Goal: Task Accomplishment & Management: Use online tool/utility

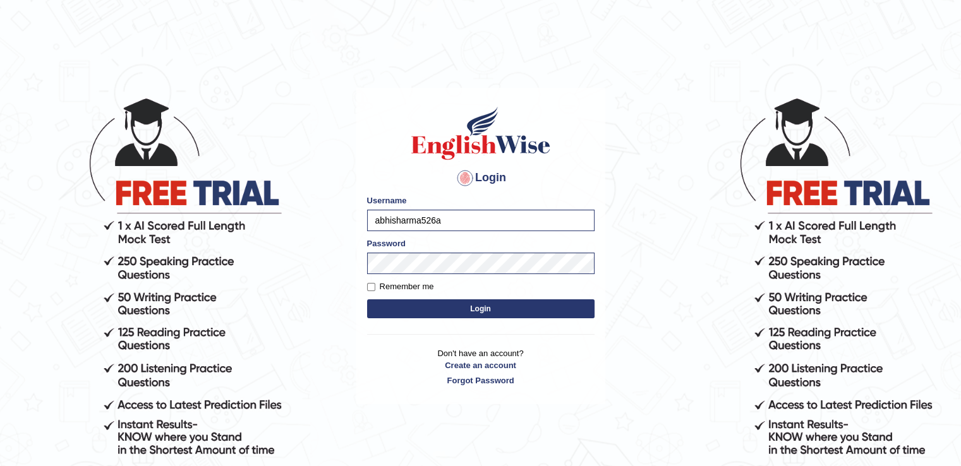
type input "abhisharma526"
click at [660, 133] on body "Login Please fix the following errors: Username abhisharma526 Password Remember…" at bounding box center [480, 281] width 961 height 466
click at [488, 306] on button "Login" at bounding box center [480, 308] width 227 height 19
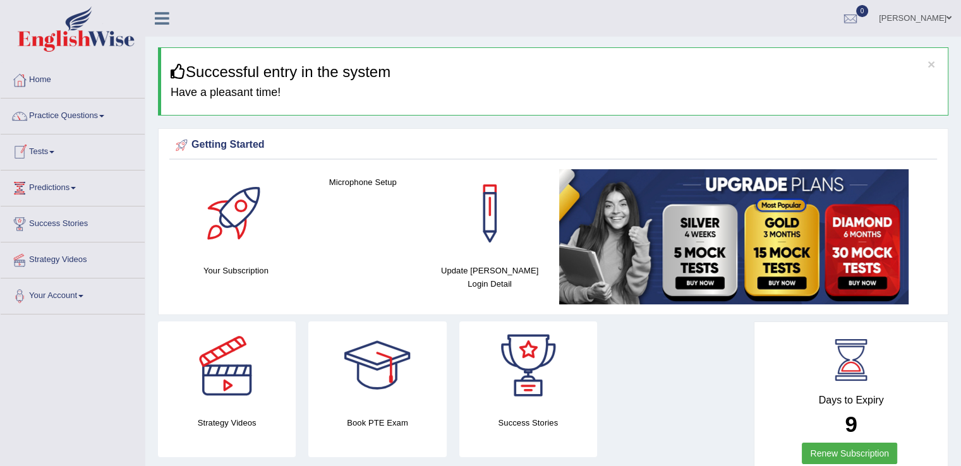
click at [54, 152] on span at bounding box center [51, 152] width 5 height 3
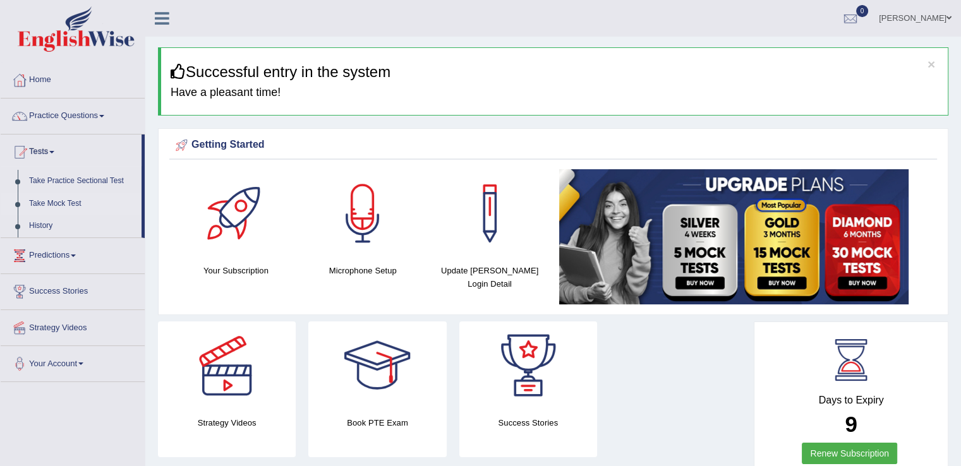
click at [64, 200] on link "Take Mock Test" at bounding box center [82, 204] width 118 height 23
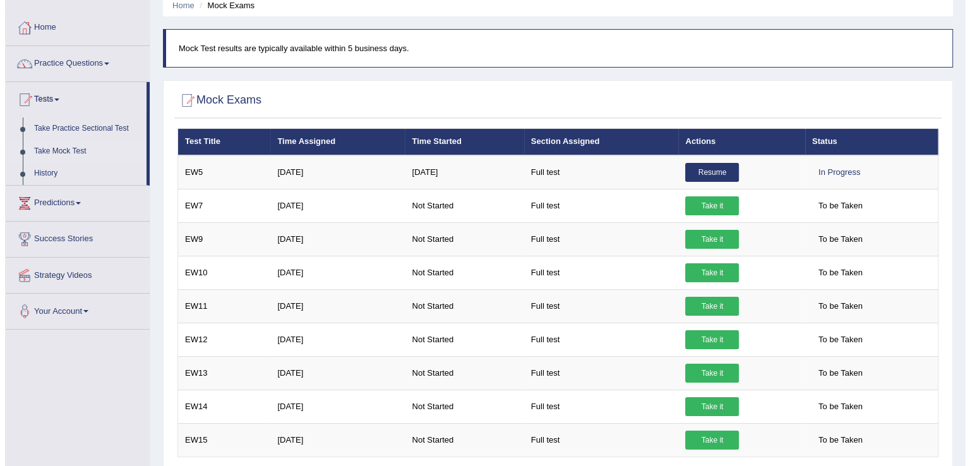
scroll to position [55, 0]
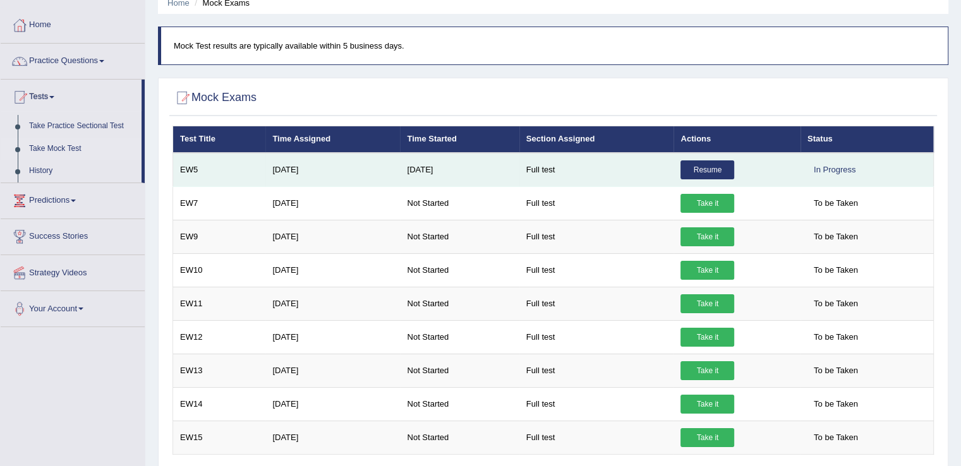
click at [698, 168] on link "Resume" at bounding box center [707, 169] width 54 height 19
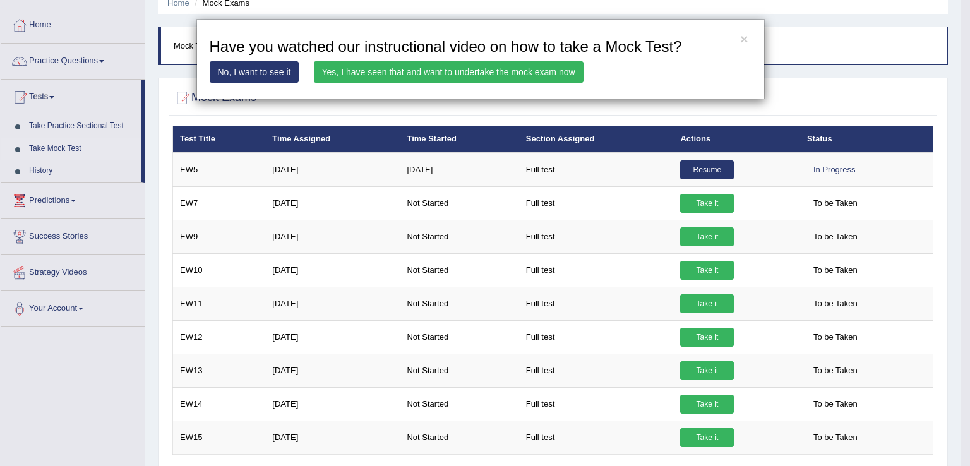
click at [396, 70] on link "Yes, I have seen that and want to undertake the mock exam now" at bounding box center [449, 71] width 270 height 21
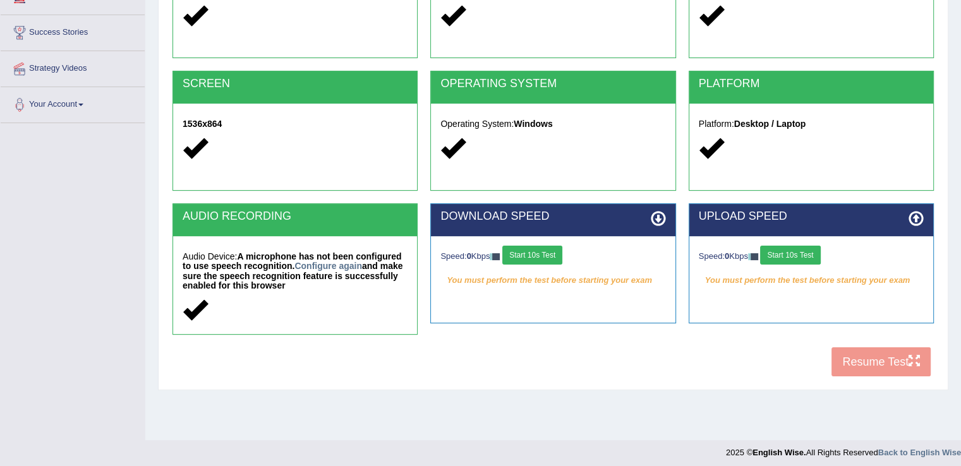
scroll to position [197, 0]
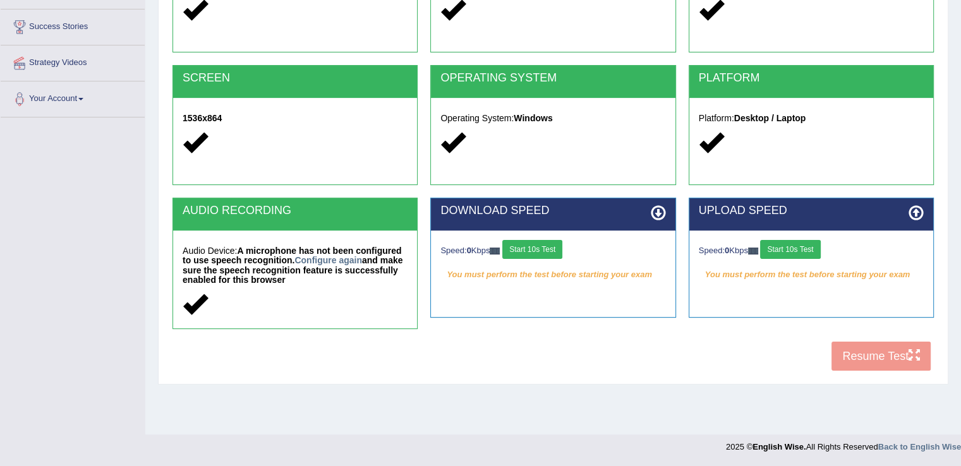
click at [526, 251] on button "Start 10s Test" at bounding box center [532, 249] width 60 height 19
click at [783, 245] on button "Start 10s Test" at bounding box center [790, 249] width 60 height 19
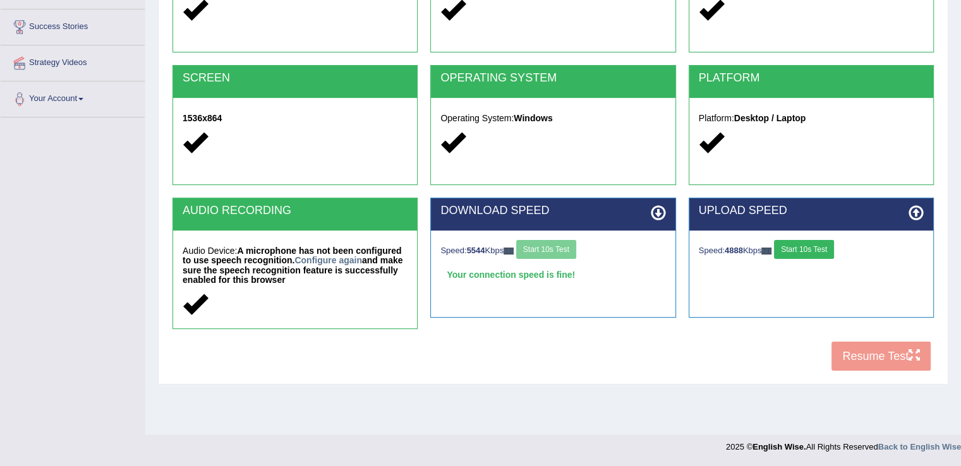
click at [810, 248] on button "Start 10s Test" at bounding box center [804, 249] width 60 height 19
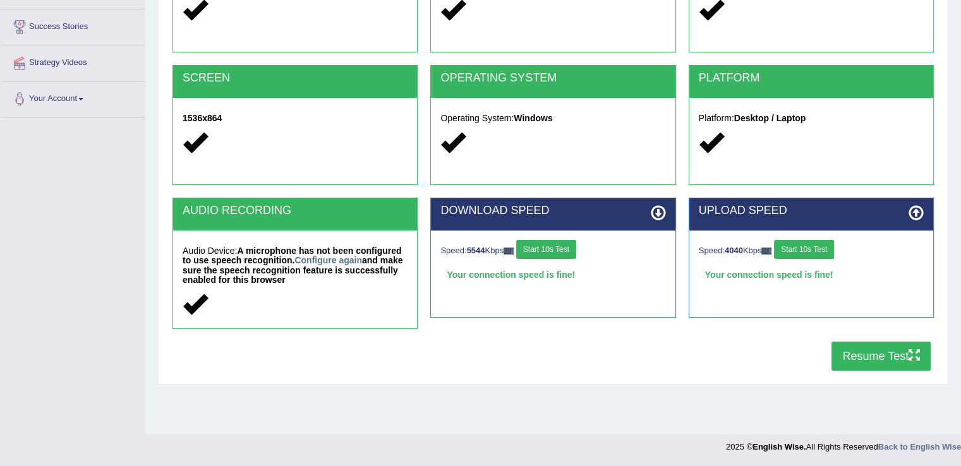
click at [861, 353] on button "Resume Test" at bounding box center [880, 356] width 99 height 29
